Goal: Find specific page/section: Find specific page/section

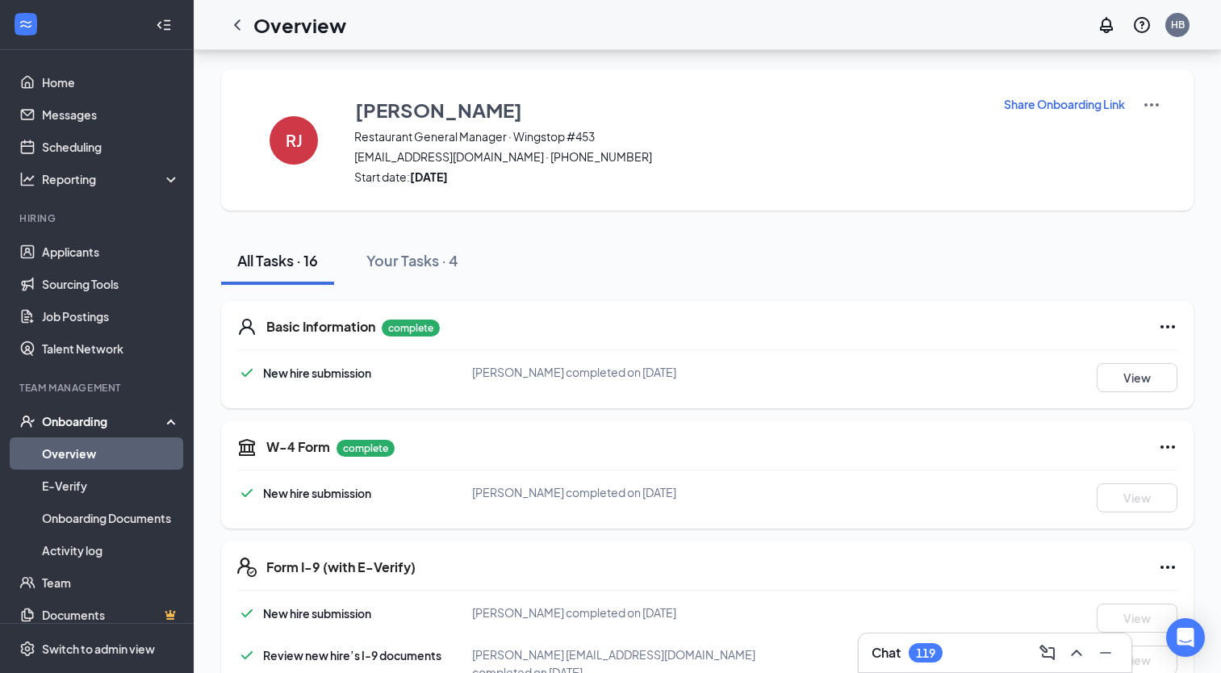
scroll to position [374, 0]
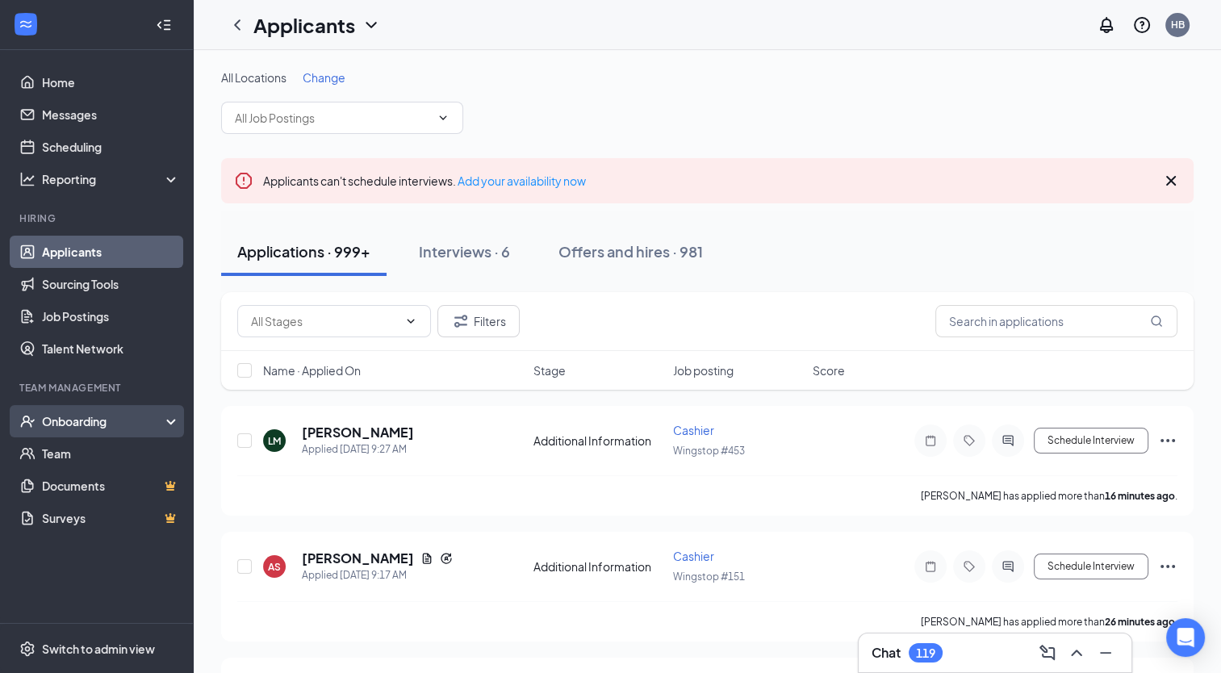
click at [90, 413] on div "Onboarding" at bounding box center [104, 421] width 124 height 16
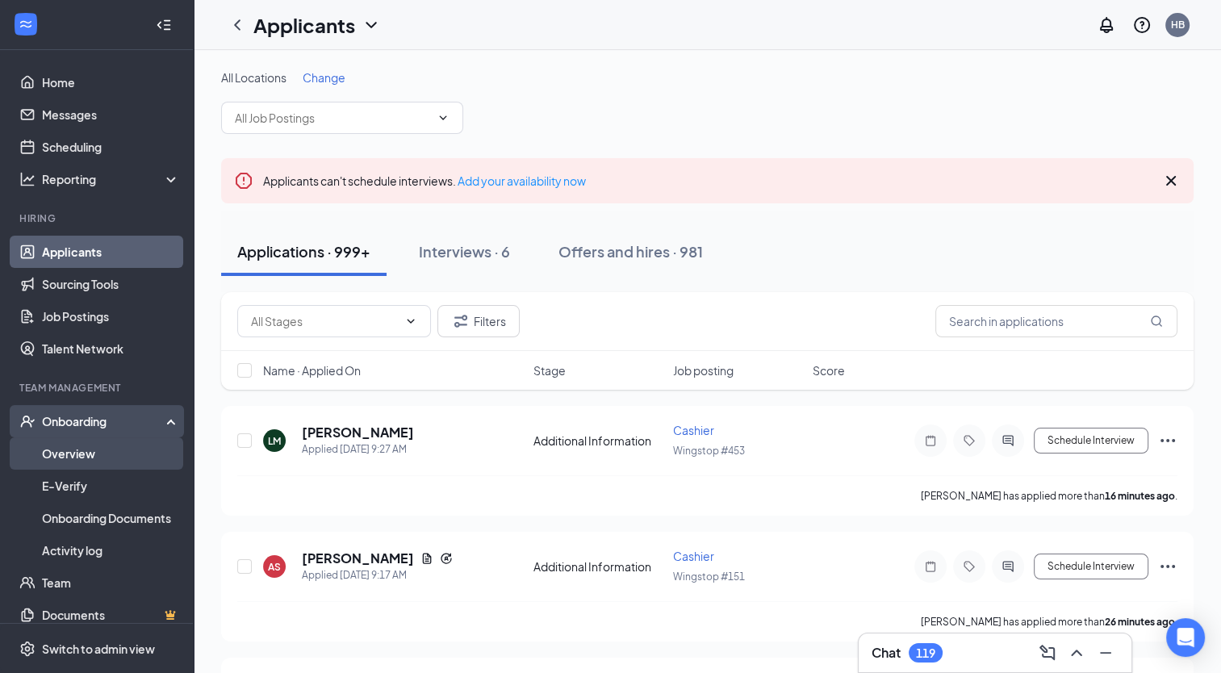
click at [88, 454] on link "Overview" at bounding box center [111, 453] width 138 height 32
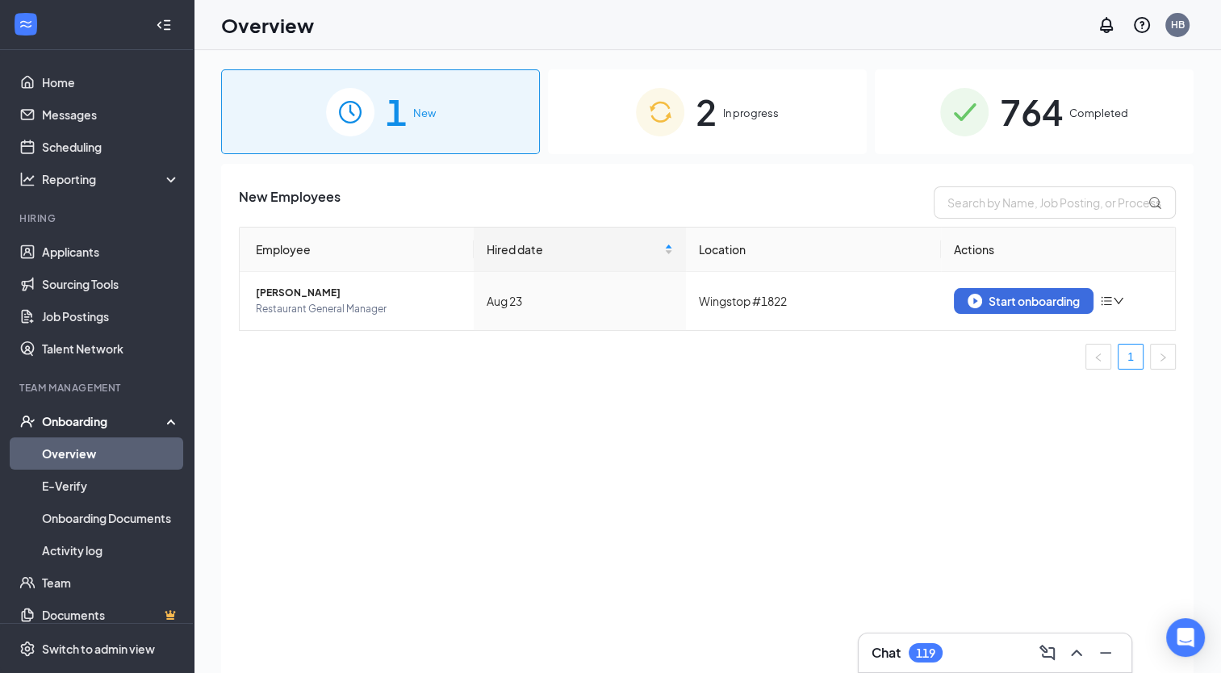
click at [735, 108] on span "In progress" at bounding box center [751, 113] width 56 height 16
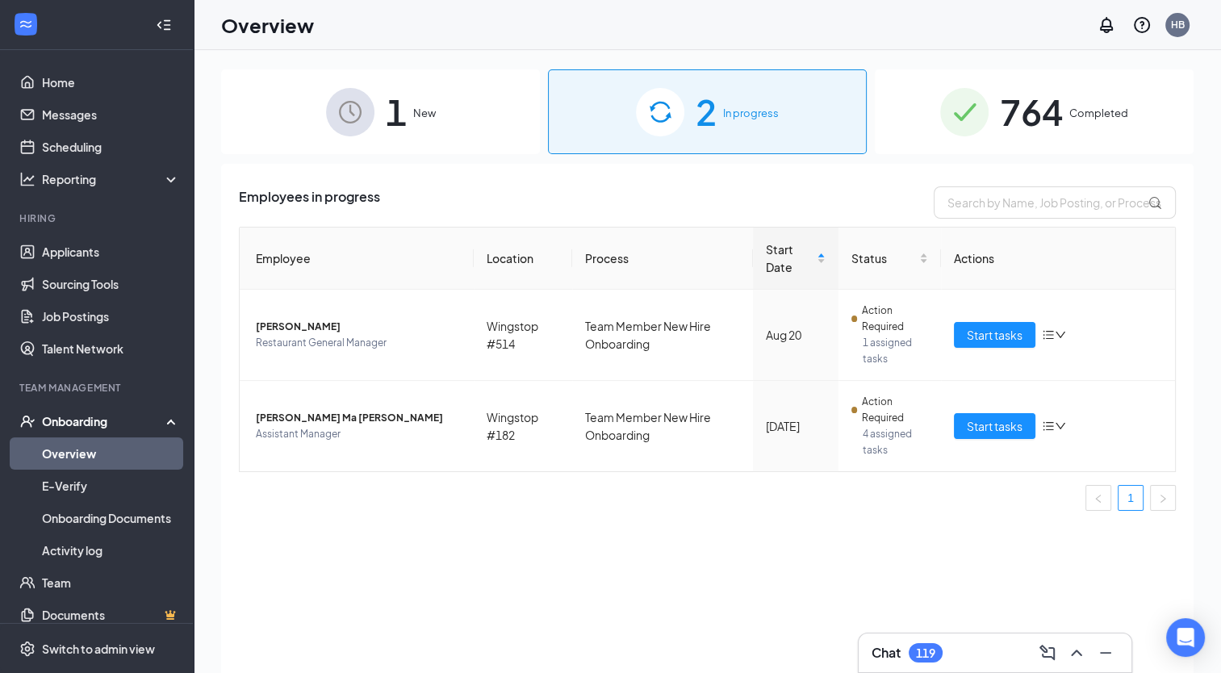
scroll to position [73, 0]
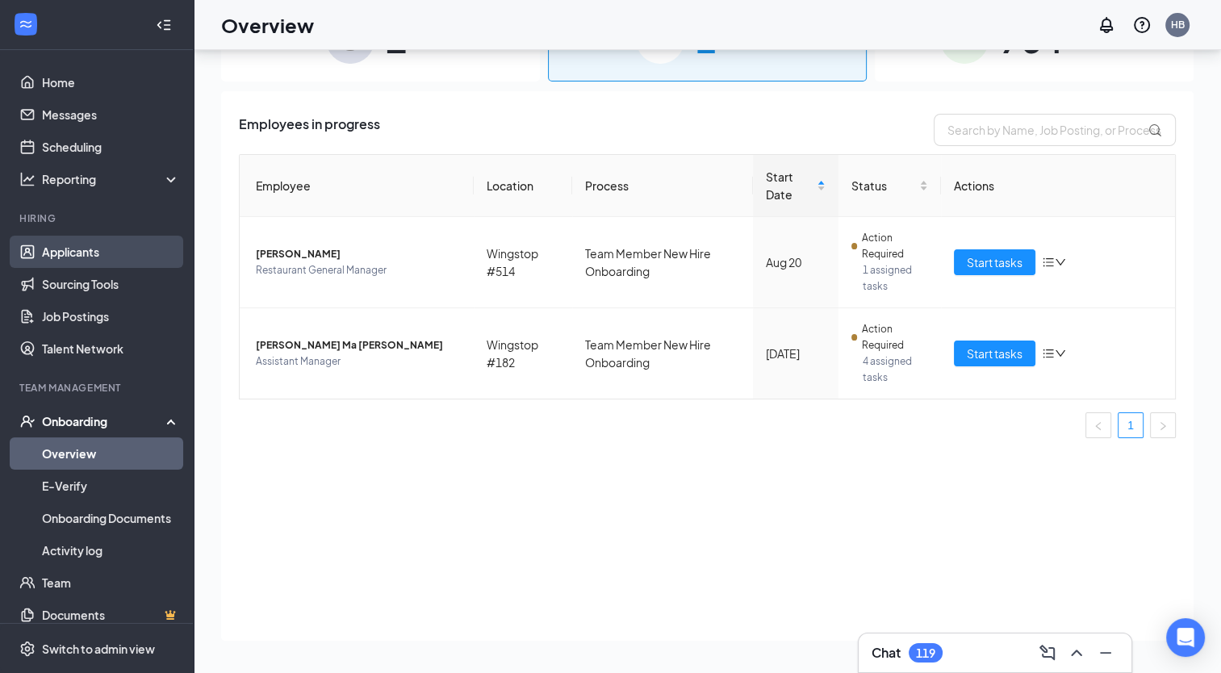
click at [83, 249] on link "Applicants" at bounding box center [111, 252] width 138 height 32
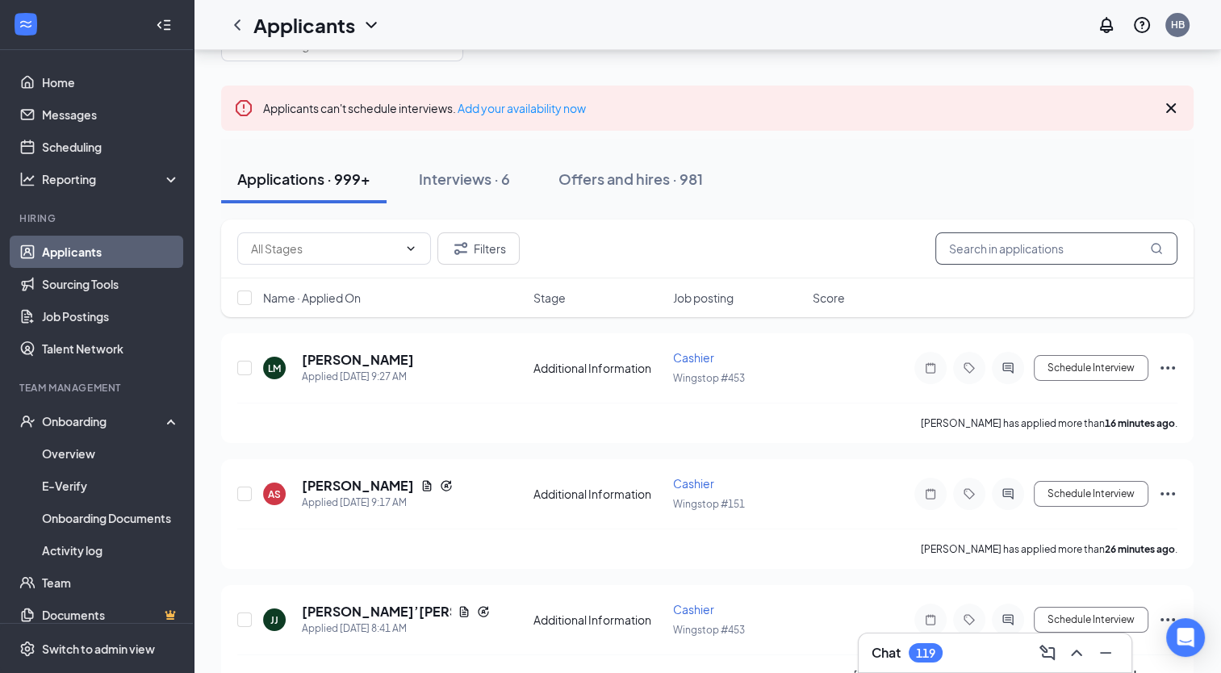
click at [992, 245] on input "text" at bounding box center [1056, 248] width 242 height 32
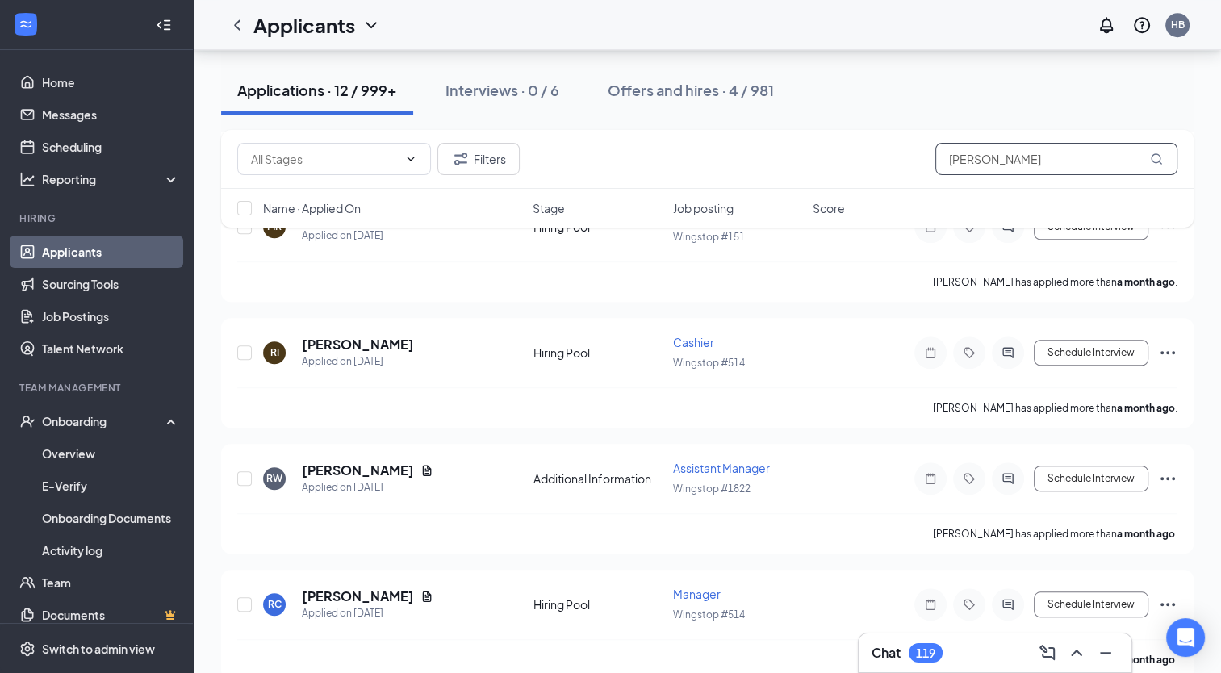
scroll to position [1240, 0]
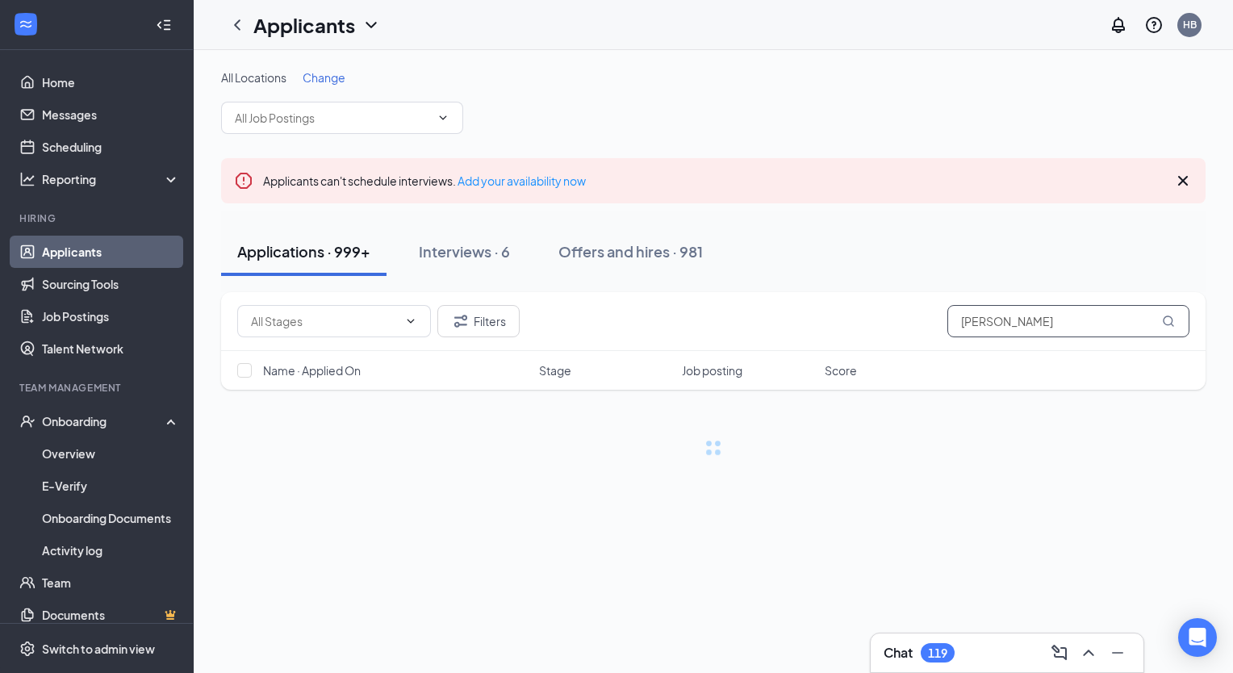
type input "[PERSON_NAME]"
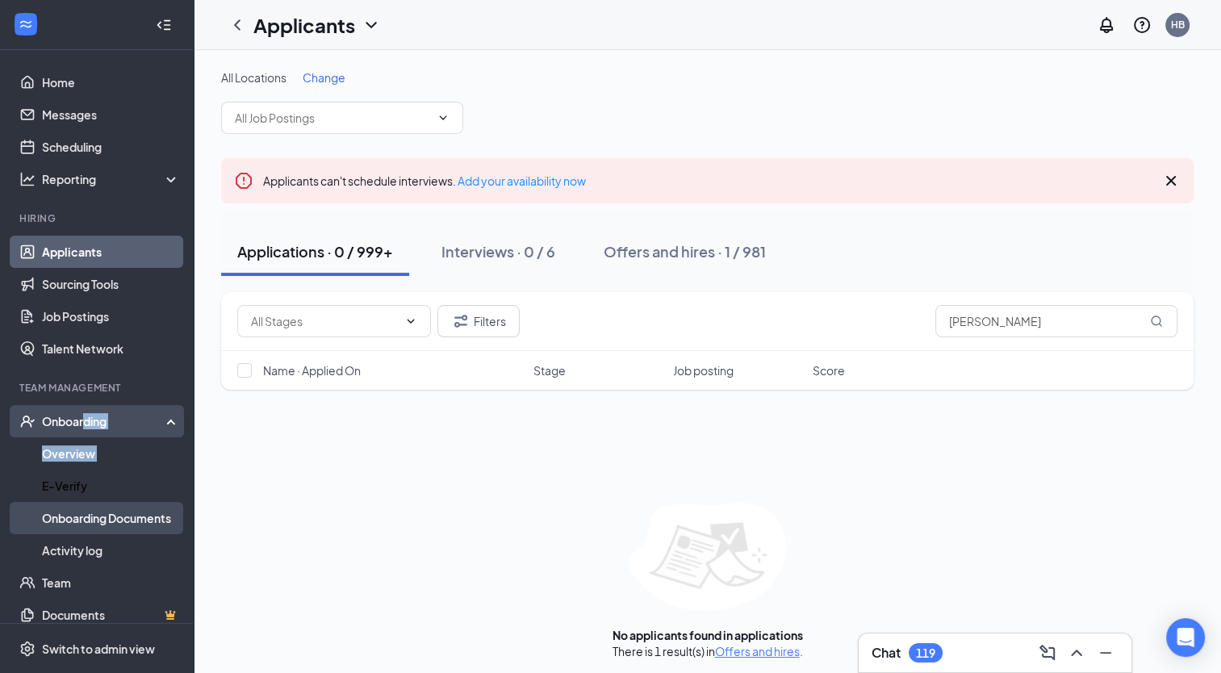
drag, startPoint x: 84, startPoint y: 415, endPoint x: 74, endPoint y: 524, distance: 109.4
click at [74, 524] on li "Onboarding Overview E-Verify Onboarding Documents Activity log" at bounding box center [96, 485] width 193 height 161
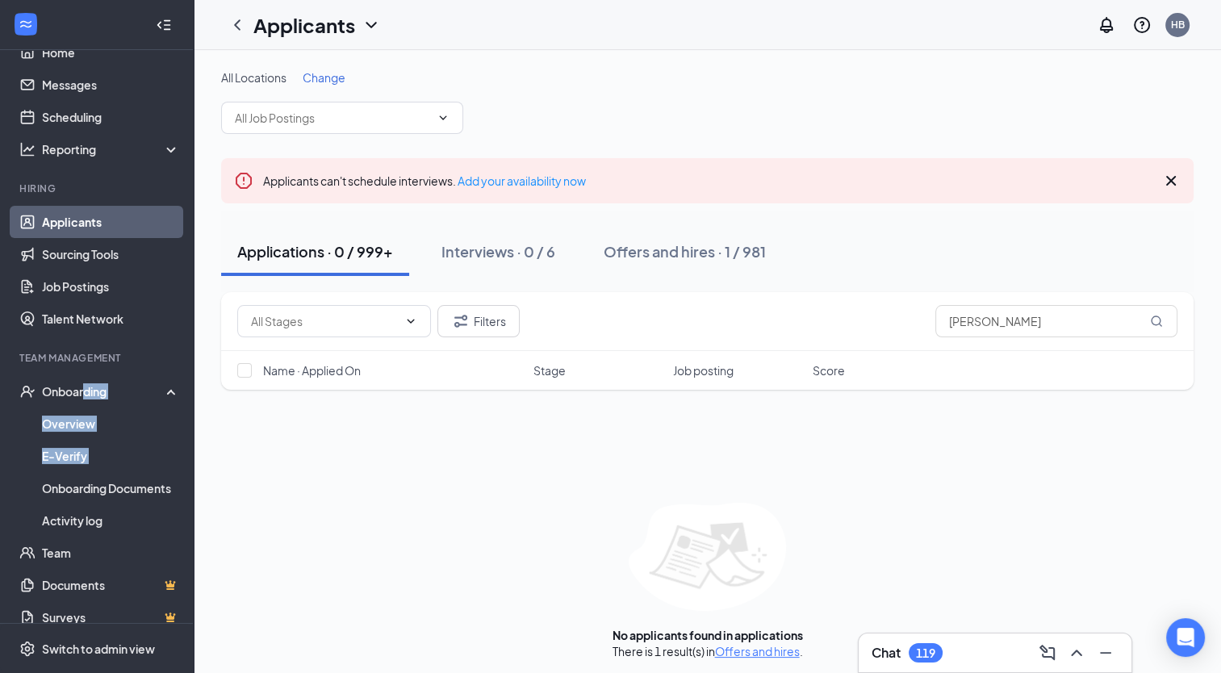
scroll to position [46, 0]
